Goal: Task Accomplishment & Management: Use online tool/utility

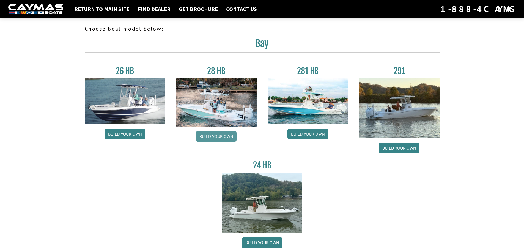
click at [216, 136] on link "Build your own" at bounding box center [216, 136] width 41 height 10
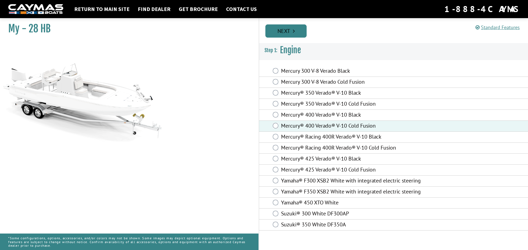
click at [299, 33] on link "Next" at bounding box center [285, 30] width 41 height 13
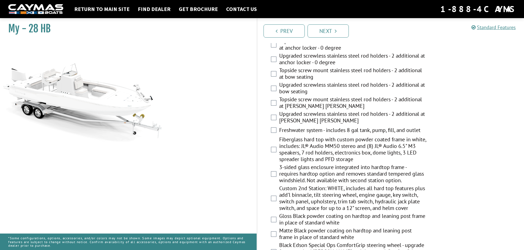
scroll to position [440, 0]
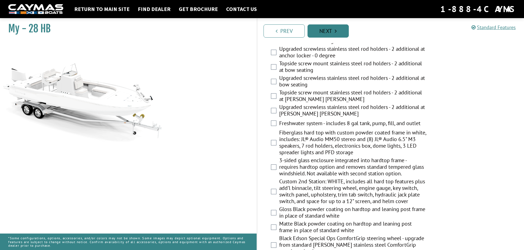
click at [330, 32] on link "Next" at bounding box center [327, 30] width 41 height 13
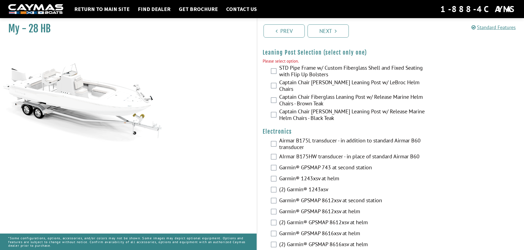
scroll to position [1178, 0]
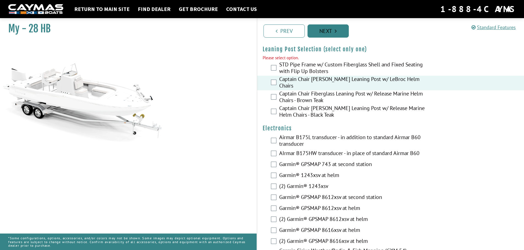
click at [323, 31] on link "Next" at bounding box center [327, 30] width 41 height 13
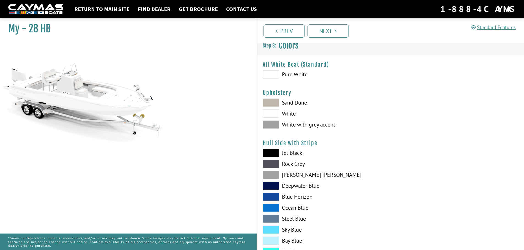
scroll to position [0, 0]
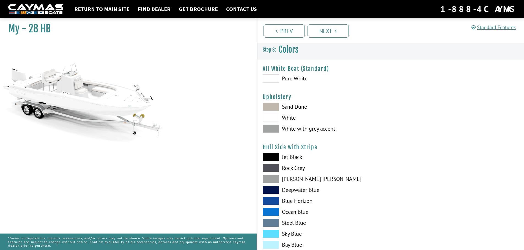
click at [273, 129] on span at bounding box center [271, 129] width 16 height 8
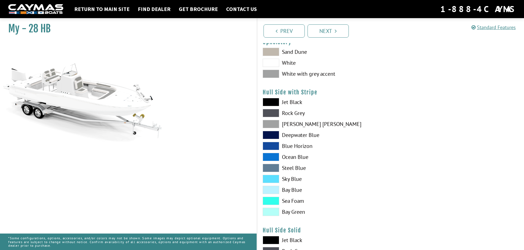
scroll to position [82, 0]
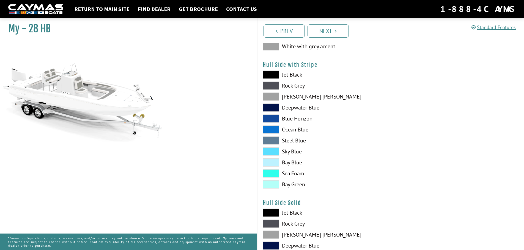
click at [271, 151] on span at bounding box center [271, 152] width 16 height 8
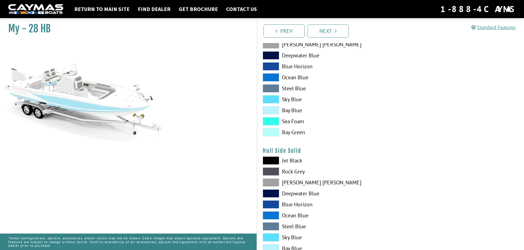
scroll to position [165, 0]
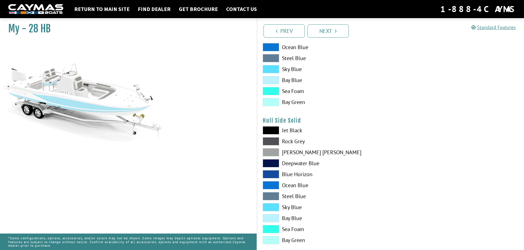
click at [290, 151] on label "Dove Gray" at bounding box center [324, 152] width 122 height 8
click at [276, 154] on span at bounding box center [271, 152] width 16 height 8
click at [270, 91] on span at bounding box center [271, 91] width 16 height 8
click at [270, 76] on div "Jet Black Rock Grey Dove Gray Deepwater Blue Blue Horizon Ocean Blue" at bounding box center [323, 48] width 133 height 121
click at [271, 68] on span at bounding box center [271, 69] width 16 height 8
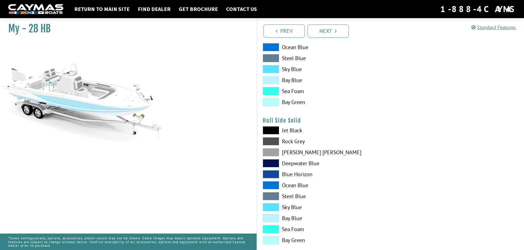
click at [273, 141] on span at bounding box center [271, 141] width 16 height 8
click at [272, 128] on span at bounding box center [271, 130] width 16 height 8
click at [272, 152] on span at bounding box center [271, 152] width 16 height 8
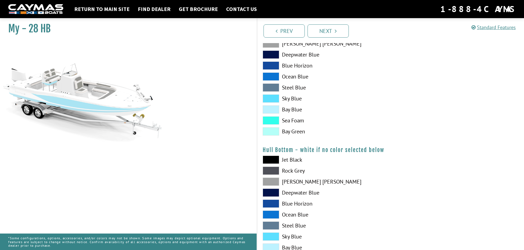
scroll to position [275, 0]
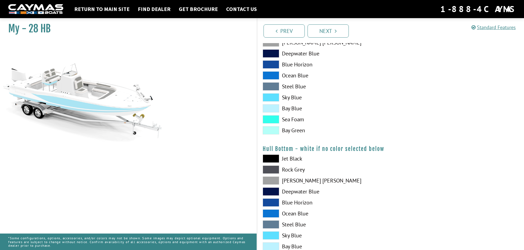
click at [272, 180] on span at bounding box center [271, 181] width 16 height 8
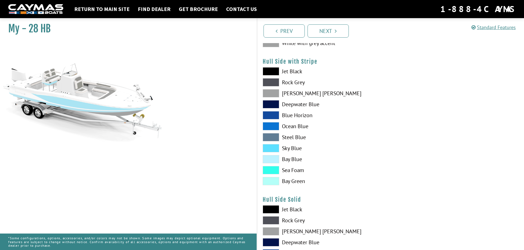
scroll to position [82, 0]
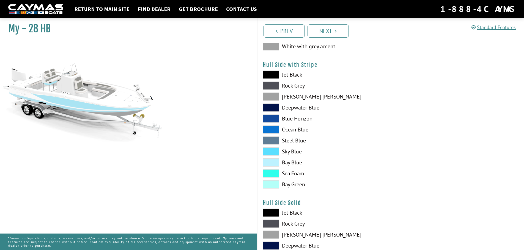
click at [275, 73] on span at bounding box center [271, 75] width 16 height 8
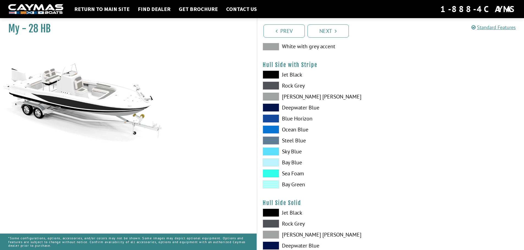
click at [268, 151] on span at bounding box center [271, 152] width 16 height 8
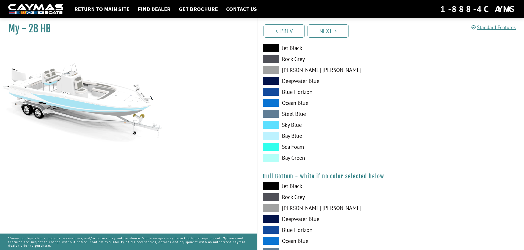
scroll to position [220, 0]
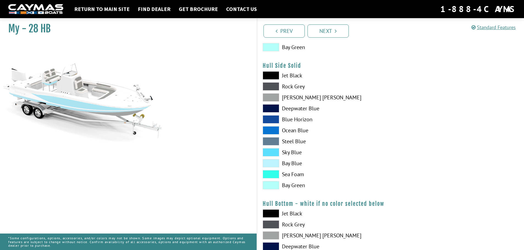
click at [270, 73] on span at bounding box center [271, 75] width 16 height 8
click at [272, 98] on span at bounding box center [271, 97] width 16 height 8
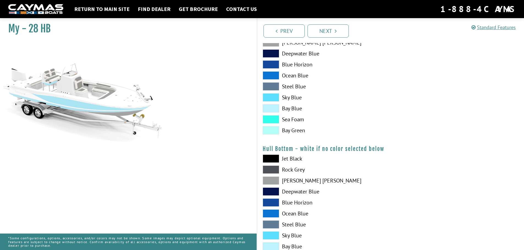
scroll to position [302, 0]
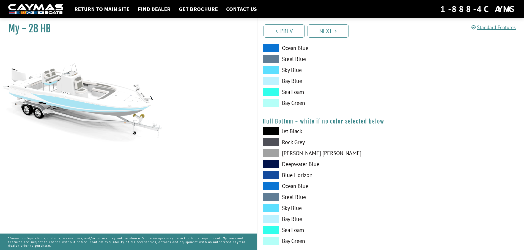
click at [267, 132] on span at bounding box center [271, 131] width 16 height 8
click at [270, 153] on span at bounding box center [271, 153] width 16 height 8
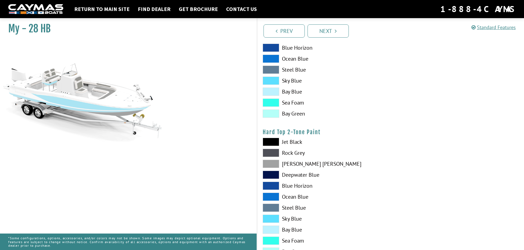
scroll to position [440, 0]
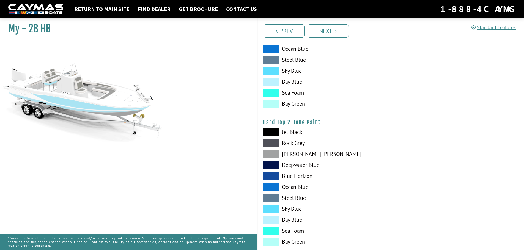
click at [272, 154] on span at bounding box center [271, 154] width 16 height 8
click at [269, 140] on span at bounding box center [271, 143] width 16 height 8
click at [269, 129] on span at bounding box center [271, 132] width 16 height 8
click at [272, 156] on span at bounding box center [271, 154] width 16 height 8
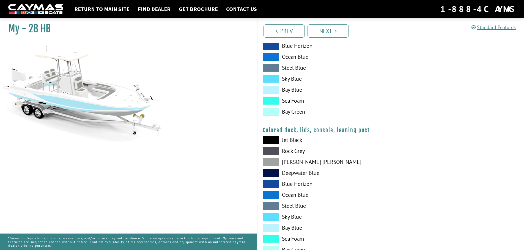
scroll to position [577, 0]
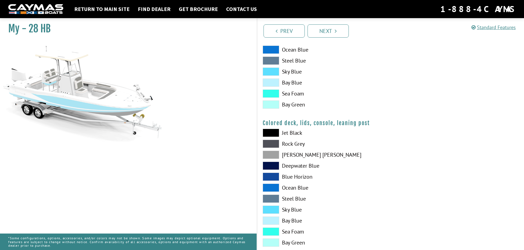
click at [275, 154] on span at bounding box center [271, 155] width 16 height 8
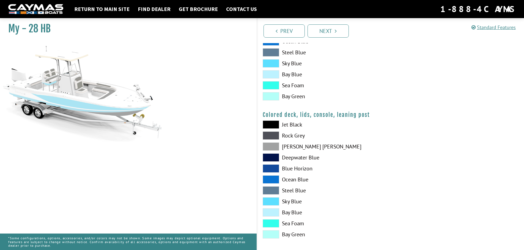
scroll to position [590, 0]
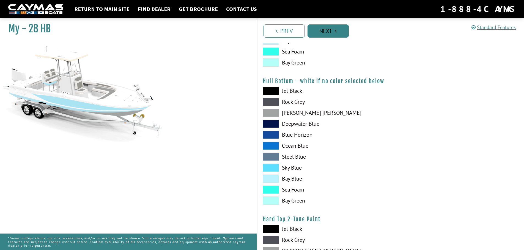
click at [334, 27] on link "Next" at bounding box center [327, 30] width 41 height 13
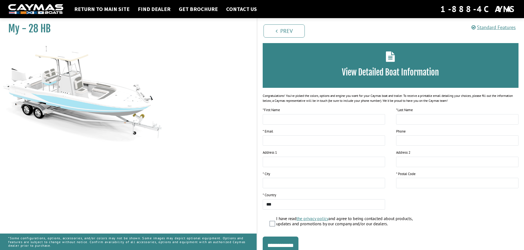
scroll to position [45, 0]
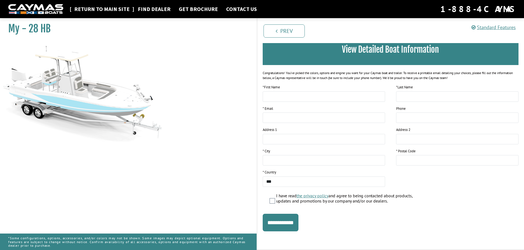
click at [103, 9] on link "Return to main site" at bounding box center [101, 8] width 61 height 7
